Goal: Task Accomplishment & Management: Use online tool/utility

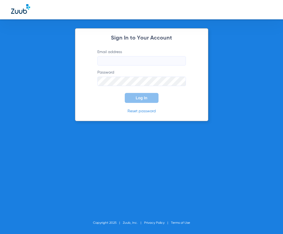
type input "[EMAIL_ADDRESS][DOMAIN_NAME]"
click at [111, 64] on input "[EMAIL_ADDRESS][DOMAIN_NAME]" at bounding box center [141, 60] width 88 height 9
click at [95, 96] on form "Email address [EMAIL_ADDRESS][DOMAIN_NAME] Password Log In" at bounding box center [141, 76] width 105 height 54
click at [127, 100] on button "Log In" at bounding box center [142, 98] width 34 height 10
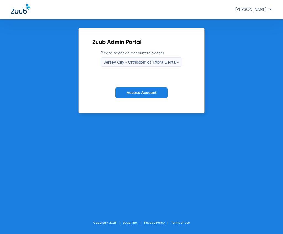
click at [127, 63] on span "Jersey City - Orthodontics | Abra Dental" at bounding box center [140, 62] width 73 height 5
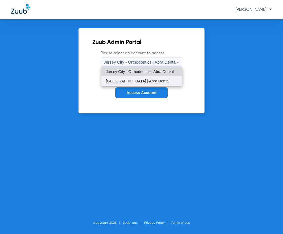
click at [122, 80] on span "[GEOGRAPHIC_DATA] | Abra Dental" at bounding box center [138, 81] width 64 height 4
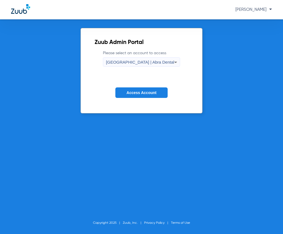
click at [140, 94] on span "Access Account" at bounding box center [141, 92] width 30 height 4
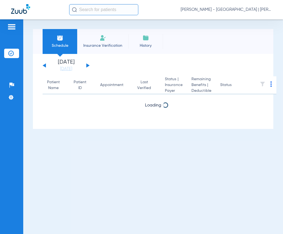
click at [83, 14] on input "text" at bounding box center [103, 9] width 69 height 11
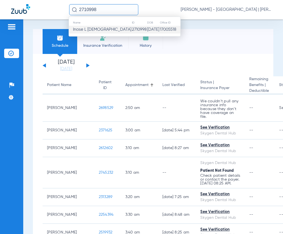
type input "2710998"
click at [83, 29] on span "Inase L [DEMOGRAPHIC_DATA]" at bounding box center [102, 29] width 58 height 4
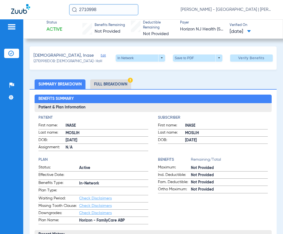
click at [101, 56] on span "Edit" at bounding box center [103, 56] width 5 height 5
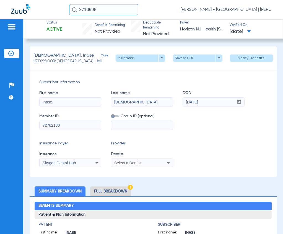
click at [126, 160] on div "Select a Dentist" at bounding box center [141, 162] width 61 height 7
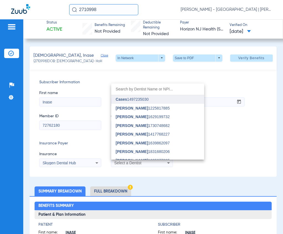
click at [134, 101] on span "Cases 1497235030" at bounding box center [132, 99] width 33 height 4
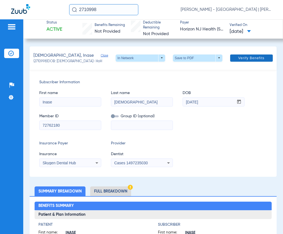
click at [243, 56] on span "Verify Benefits" at bounding box center [251, 58] width 26 height 4
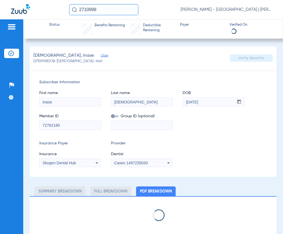
select select "page-width"
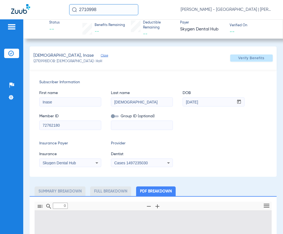
type input "1"
